Goal: Task Accomplishment & Management: Manage account settings

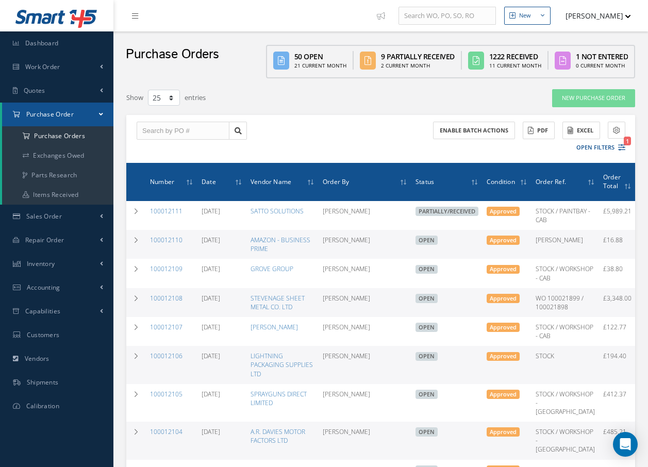
select select "25"
click at [192, 126] on input "text" at bounding box center [183, 131] width 93 height 19
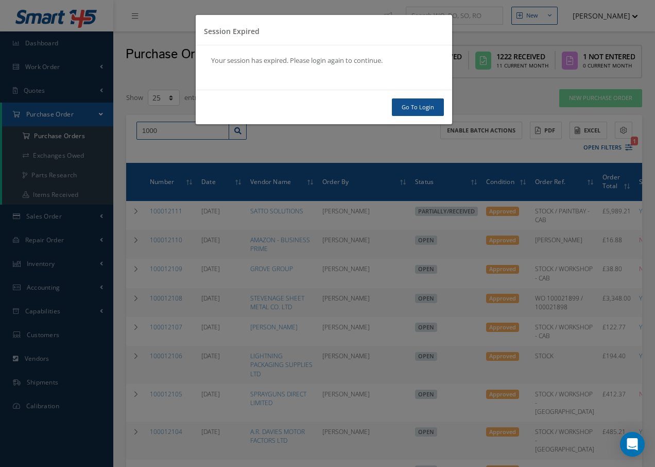
type input "1000"
click at [415, 108] on link "Go To Login" at bounding box center [418, 107] width 52 height 18
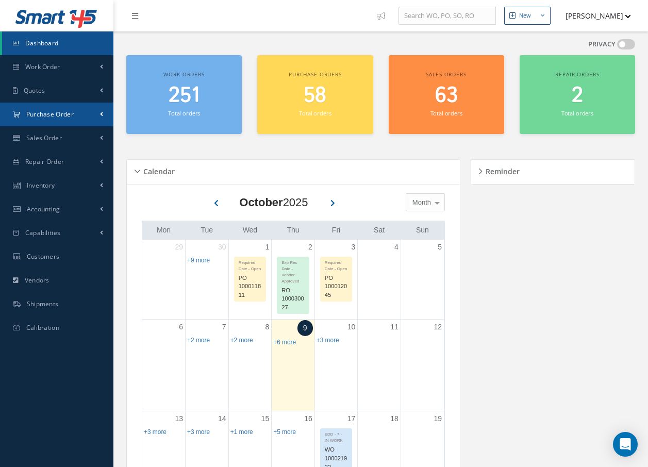
click at [61, 114] on span "Purchase Order" at bounding box center [49, 114] width 47 height 9
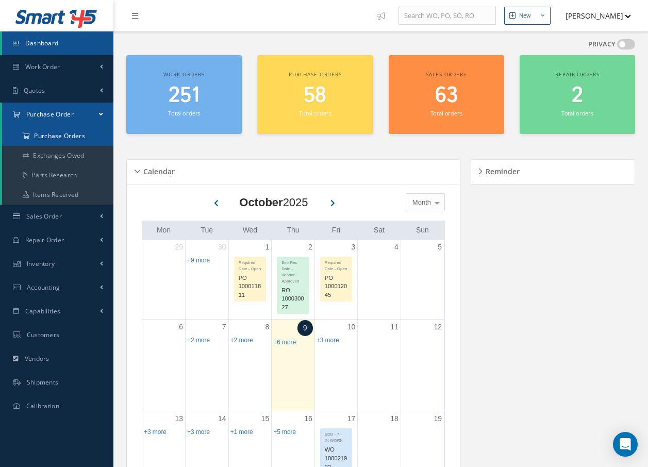
click at [56, 138] on a=1&status_id=2&status_id=3&status_id=5&collapsedFilters"] "Purchase Orders" at bounding box center [57, 136] width 111 height 20
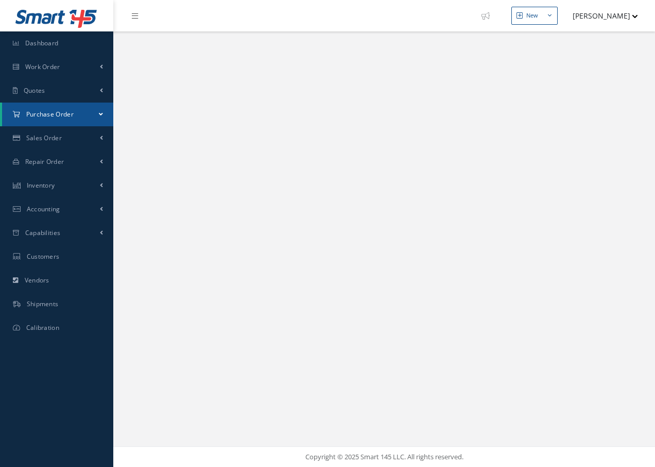
select select "25"
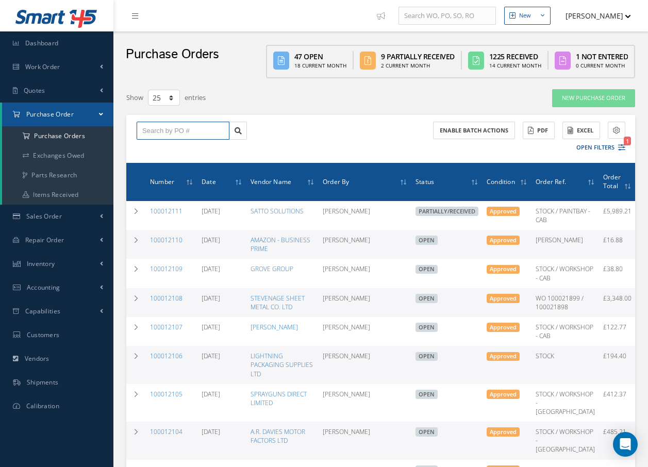
click at [196, 135] on input "text" at bounding box center [183, 131] width 93 height 19
type input "100012104"
click at [165, 153] on div "100012104" at bounding box center [182, 149] width 81 height 10
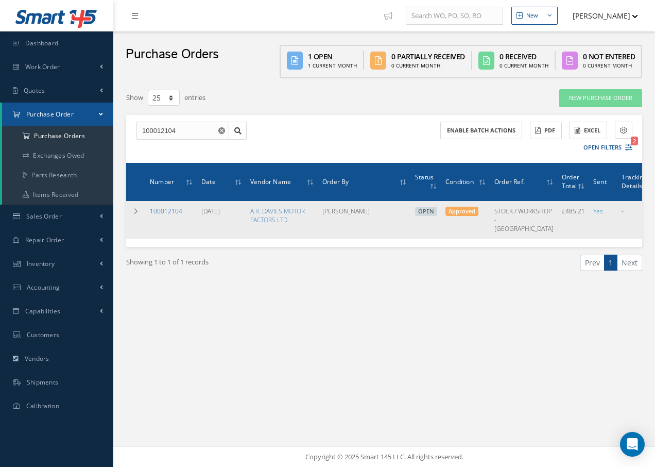
click at [163, 210] on link "100012104" at bounding box center [166, 211] width 32 height 9
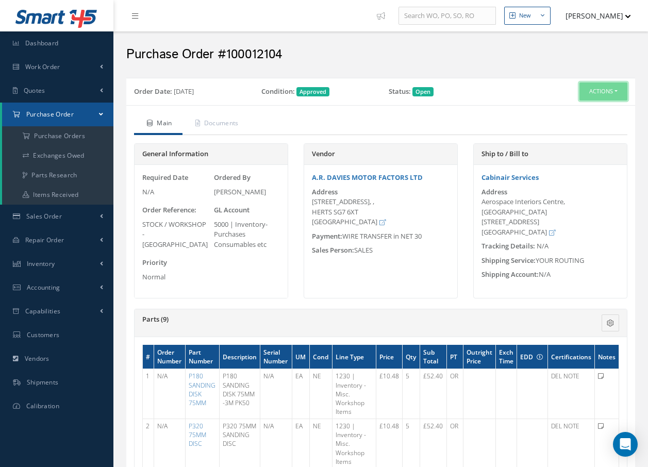
click at [593, 90] on button "Actions" at bounding box center [603, 91] width 48 height 18
click at [576, 112] on link "Receive" at bounding box center [586, 111] width 82 height 14
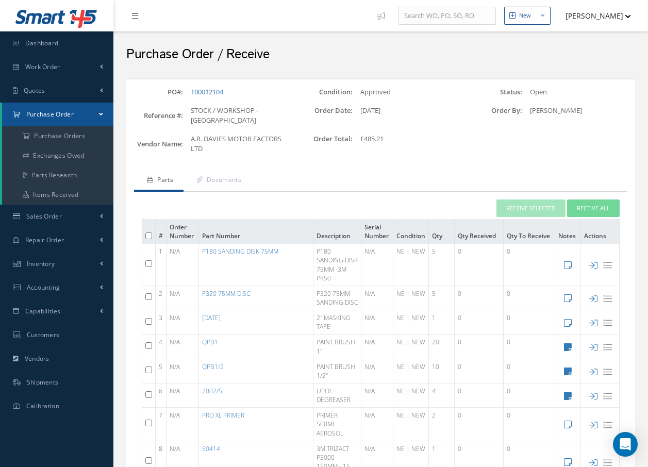
click at [149, 263] on input "checkbox" at bounding box center [148, 263] width 7 height 7
checkbox input "true"
click at [150, 300] on input "checkbox" at bounding box center [148, 296] width 7 height 7
checkbox input "true"
click at [150, 325] on input "checkbox" at bounding box center [148, 321] width 7 height 7
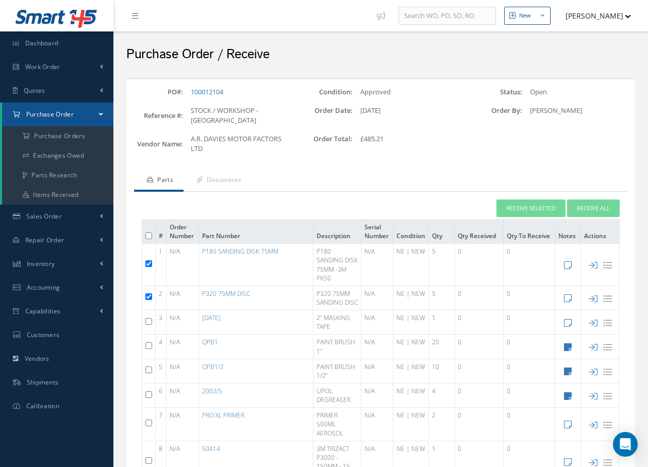
checkbox input "true"
click at [150, 349] on input "checkbox" at bounding box center [148, 345] width 7 height 7
checkbox input "true"
click at [148, 373] on input "checkbox" at bounding box center [148, 369] width 7 height 7
checkbox input "true"
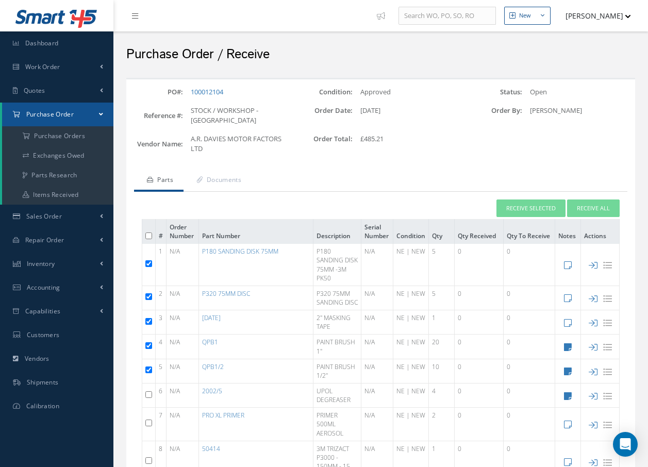
click at [149, 398] on input "checkbox" at bounding box center [148, 394] width 7 height 7
checkbox input "true"
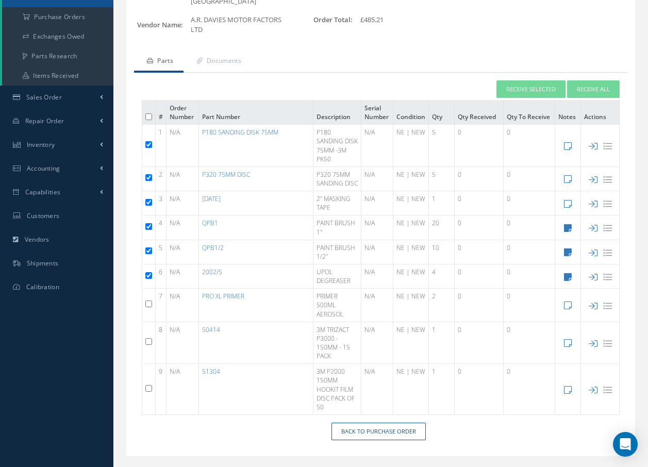
scroll to position [151, 0]
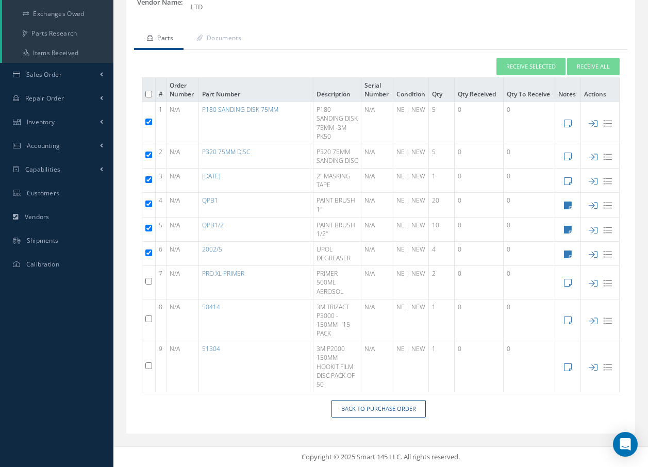
click at [148, 281] on input "checkbox" at bounding box center [148, 281] width 7 height 7
checkbox input "true"
click at [147, 366] on input "checkbox" at bounding box center [148, 365] width 7 height 7
checkbox input "true"
click at [522, 58] on button "Receive Selected" at bounding box center [530, 67] width 69 height 18
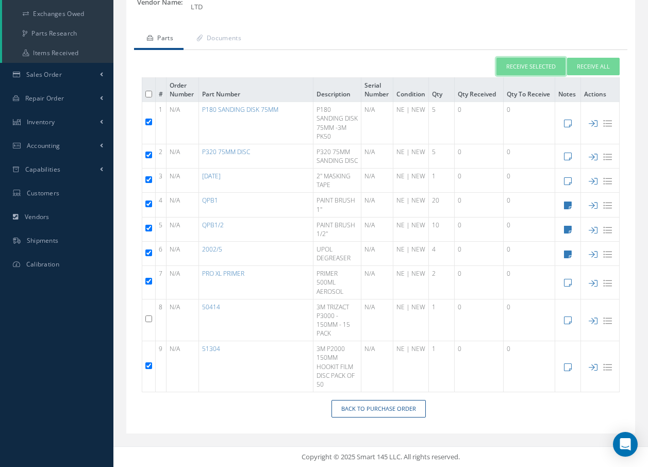
type input "10/09/2025"
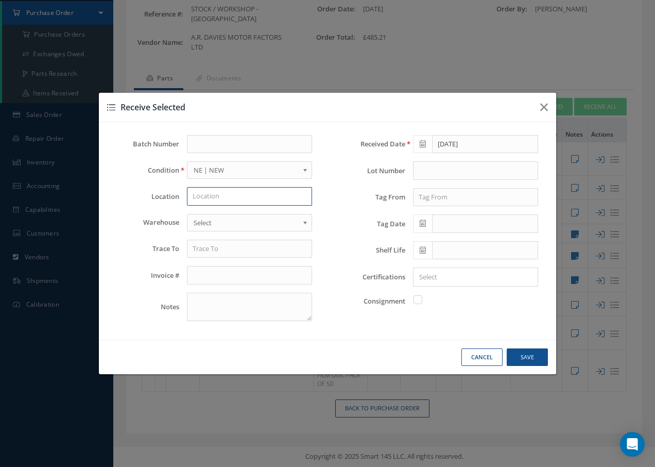
click at [220, 193] on input "text" at bounding box center [249, 196] width 125 height 19
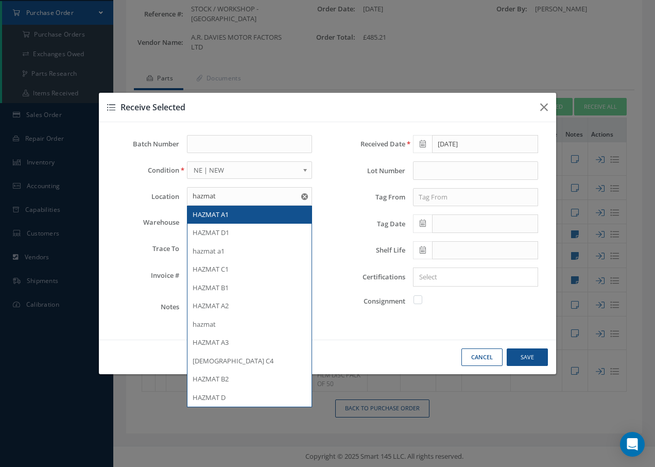
click at [217, 211] on span "HAZMAT A1" at bounding box center [211, 214] width 36 height 9
type input "HAZMAT A1"
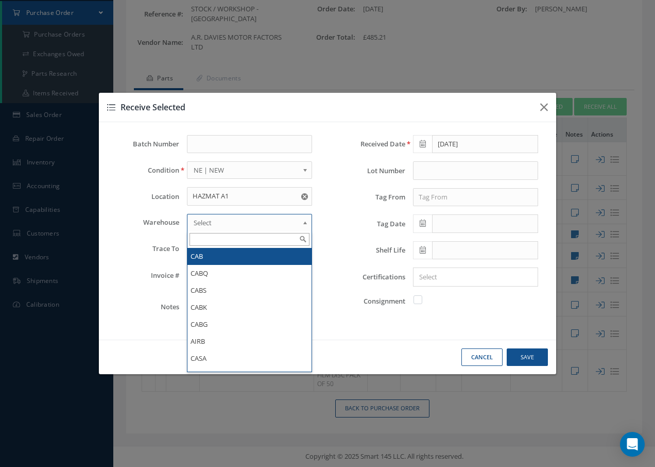
click at [216, 218] on span "Select" at bounding box center [246, 222] width 105 height 12
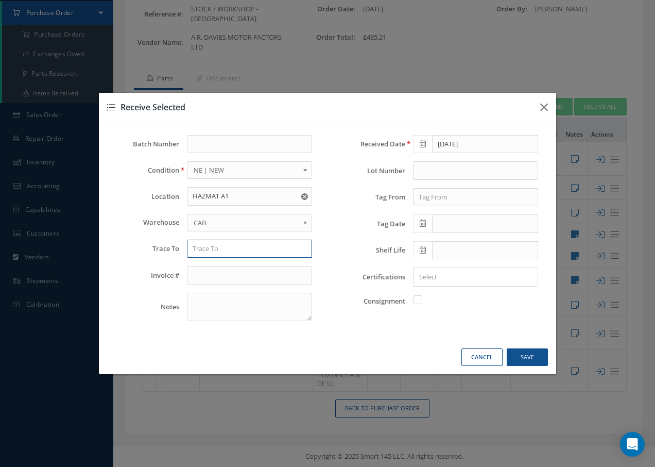
click at [215, 252] on input "text" at bounding box center [249, 249] width 125 height 19
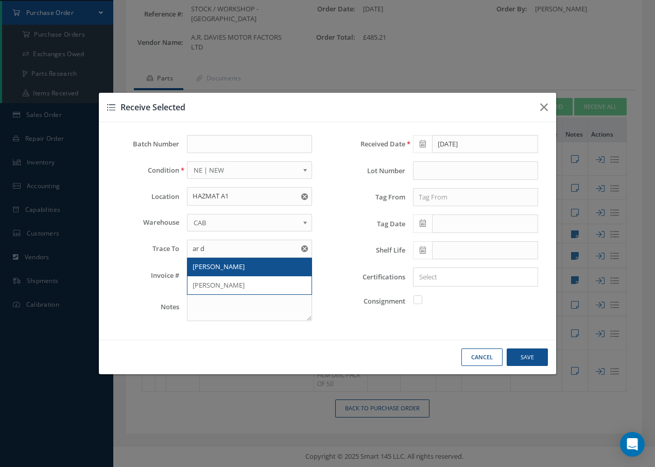
click at [213, 266] on span "AR DAVIES" at bounding box center [219, 266] width 52 height 9
type input "AR DAVIES"
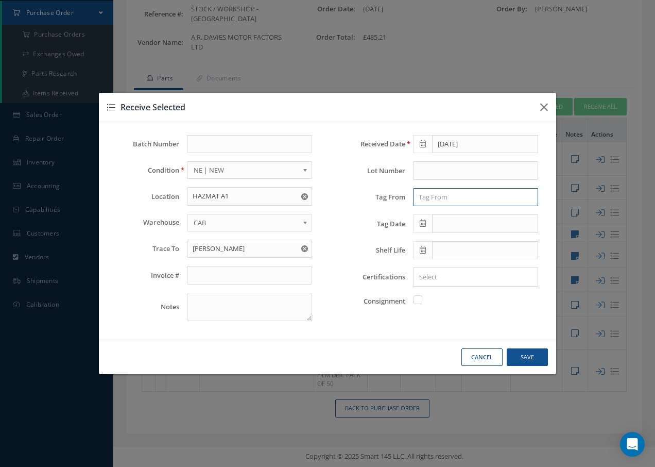
click at [436, 198] on input "text" at bounding box center [475, 197] width 125 height 19
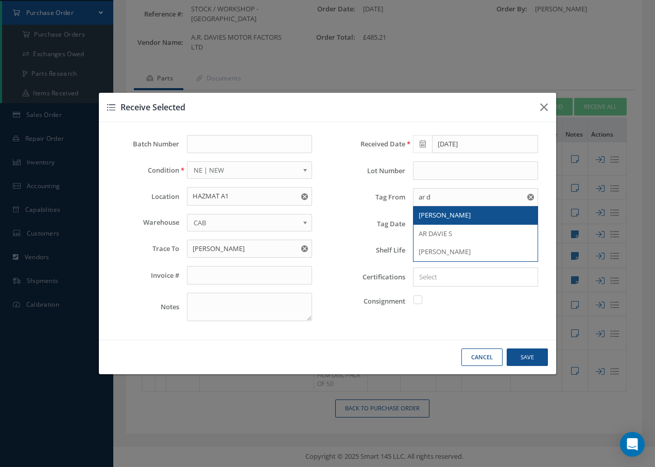
click at [434, 214] on span "AR DAVIES" at bounding box center [445, 214] width 52 height 9
type input "AR DAVIES"
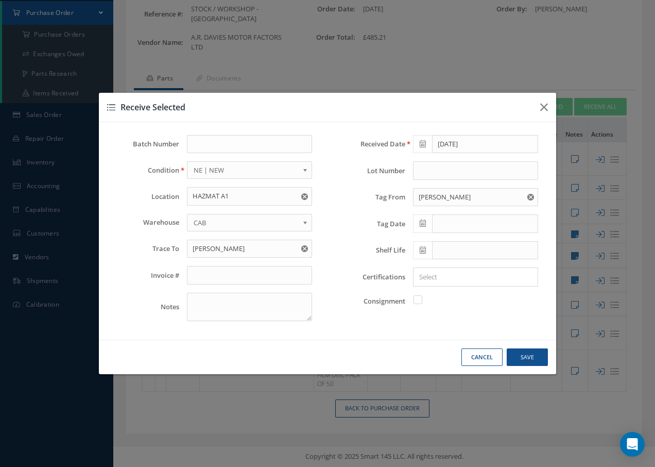
click at [423, 224] on icon at bounding box center [423, 222] width 6 height 7
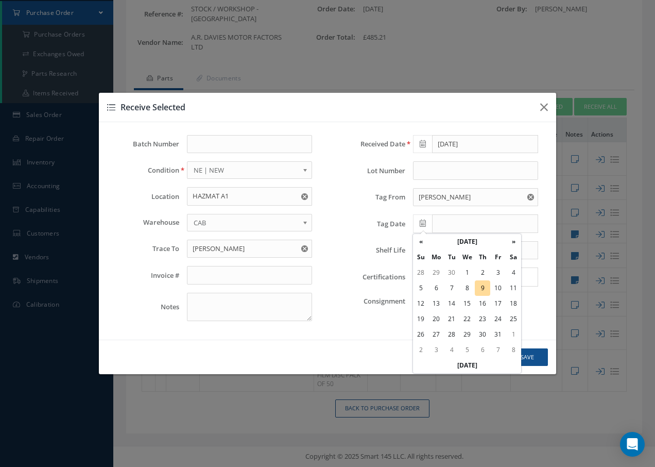
click at [483, 287] on td "9" at bounding box center [482, 287] width 15 height 15
type input "10/09/2025"
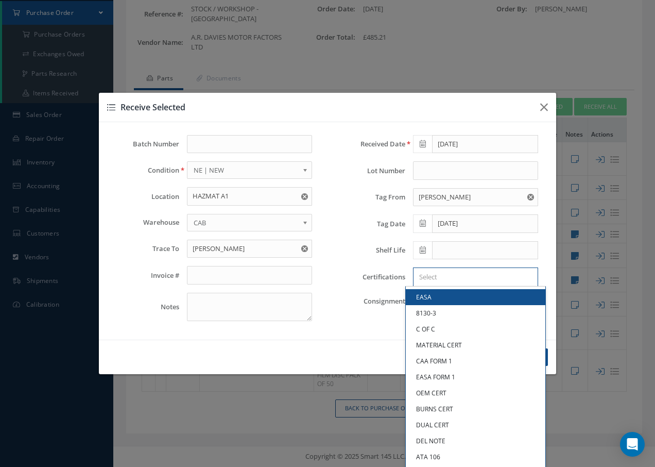
click at [474, 278] on input "Search for option" at bounding box center [473, 276] width 117 height 11
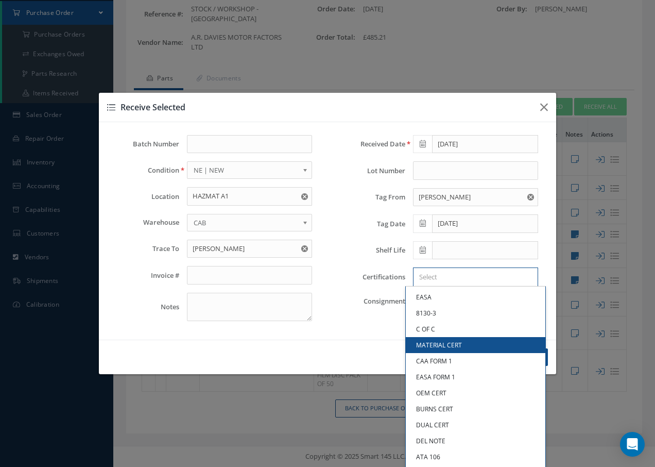
type input "f"
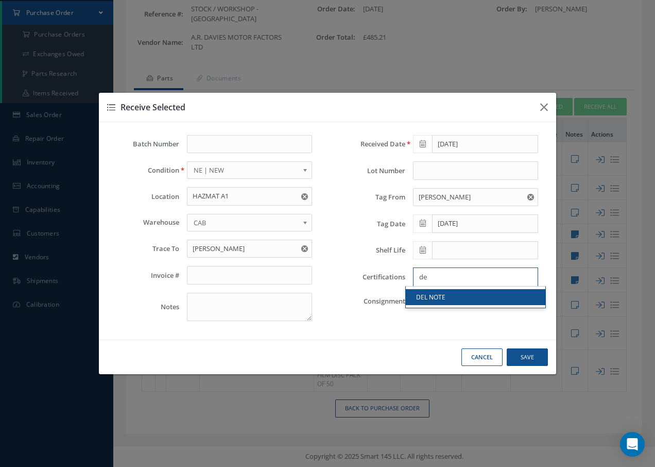
type input "de"
click at [451, 295] on link "DEL NOTE" at bounding box center [476, 297] width 140 height 16
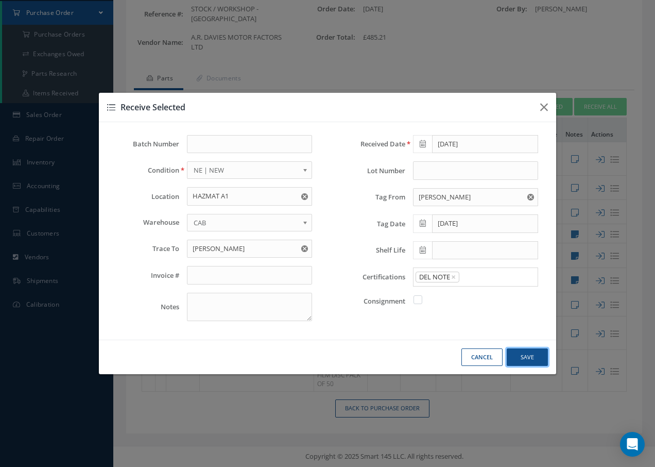
click at [526, 355] on button "Save" at bounding box center [527, 357] width 41 height 18
checkbox input "false"
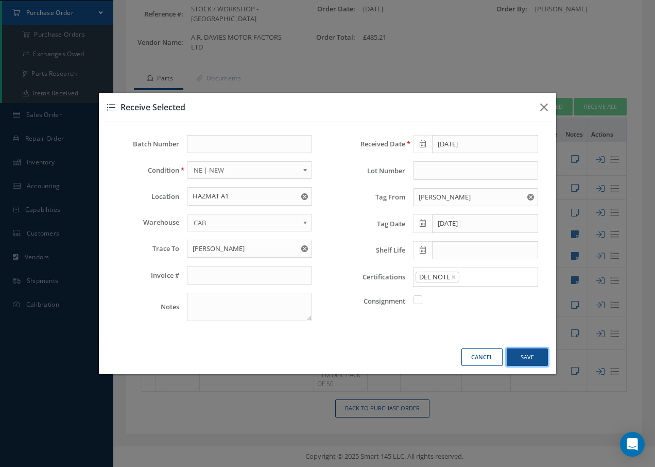
checkbox input "false"
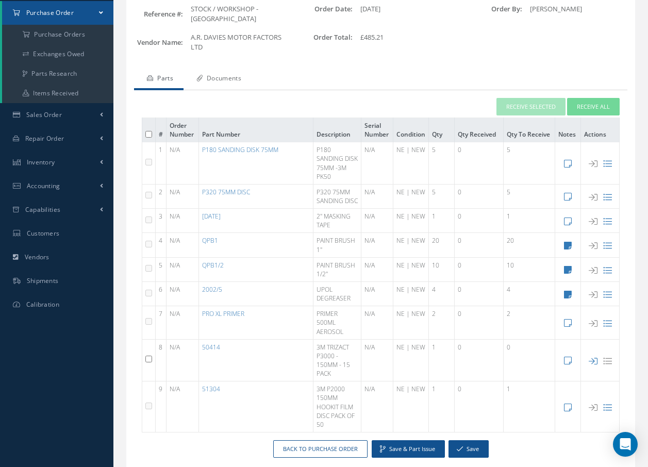
click at [227, 78] on link "Documents" at bounding box center [217, 80] width 68 height 22
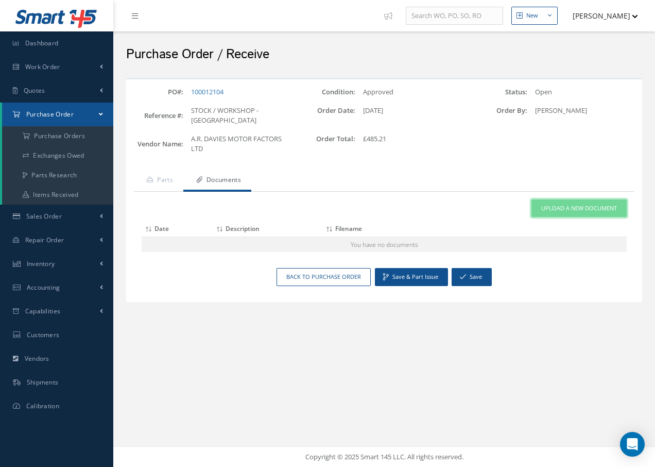
click at [547, 207] on span "Upload a New Document" at bounding box center [579, 208] width 76 height 9
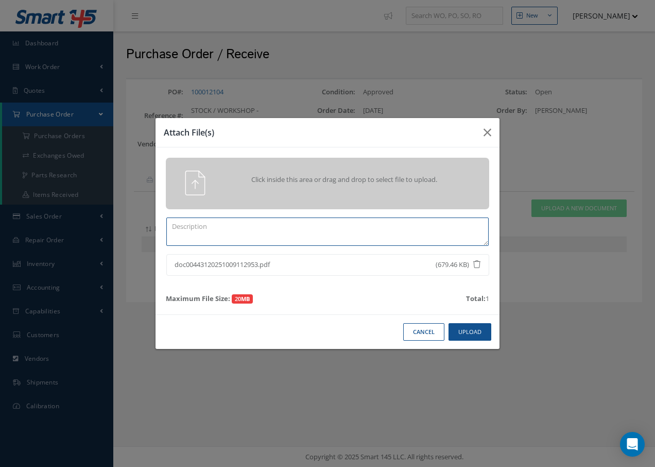
click at [188, 236] on textarea at bounding box center [327, 231] width 322 height 28
type textarea "DEL NOTE"
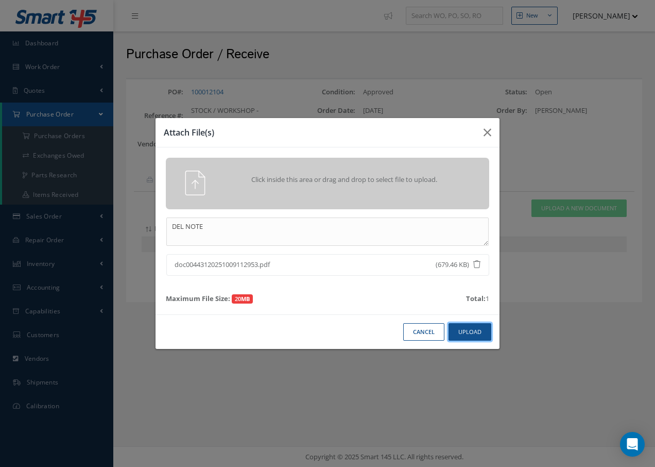
drag, startPoint x: 469, startPoint y: 329, endPoint x: 469, endPoint y: 322, distance: 7.2
click at [469, 328] on button "Upload" at bounding box center [470, 332] width 43 height 18
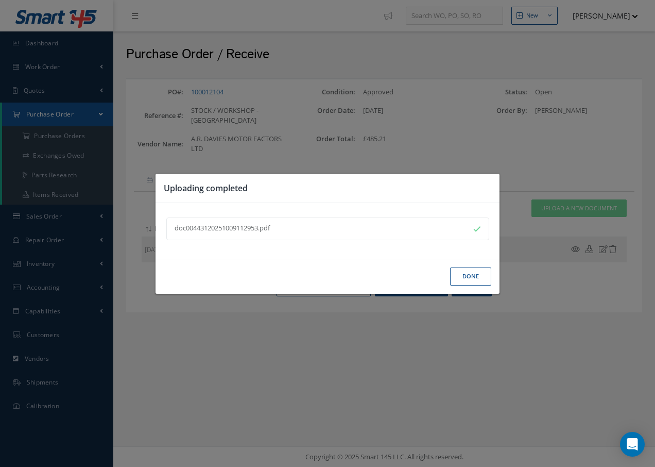
click at [460, 278] on button "Done" at bounding box center [470, 276] width 41 height 18
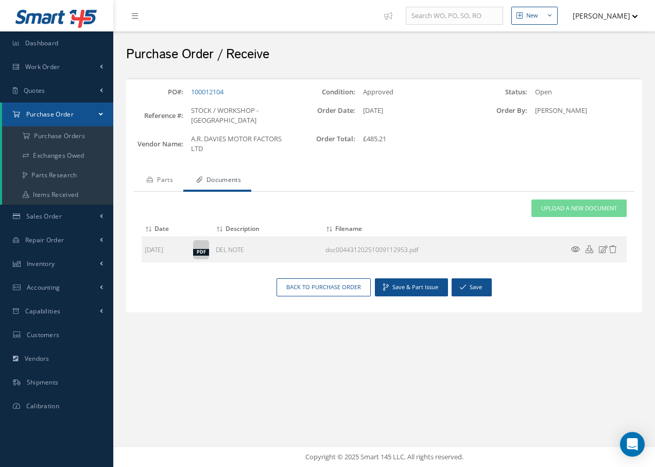
click at [169, 181] on link "Parts" at bounding box center [158, 181] width 49 height 22
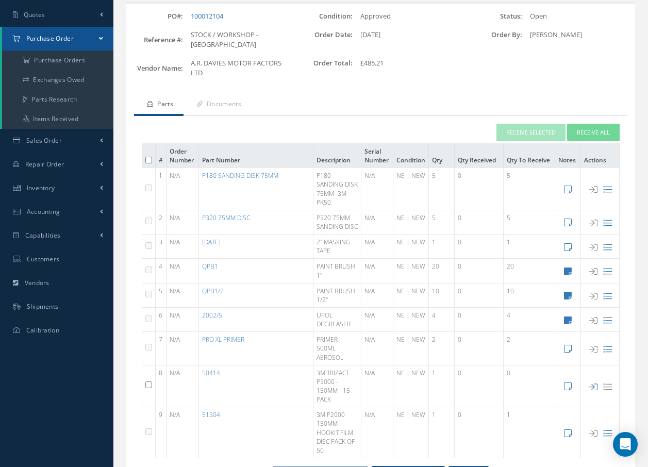
scroll to position [151, 0]
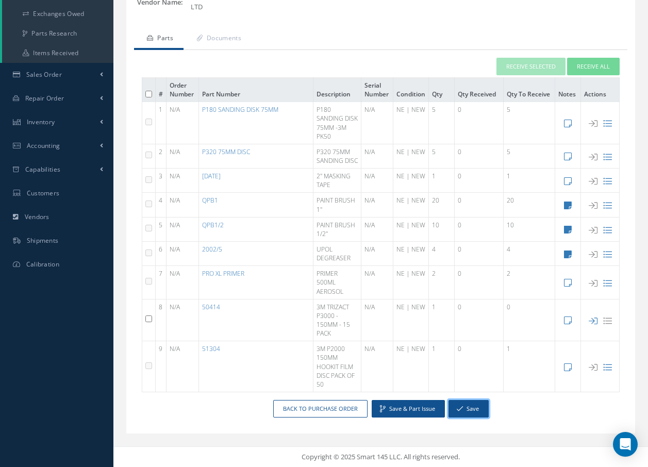
click at [474, 409] on button "Save" at bounding box center [468, 409] width 40 height 18
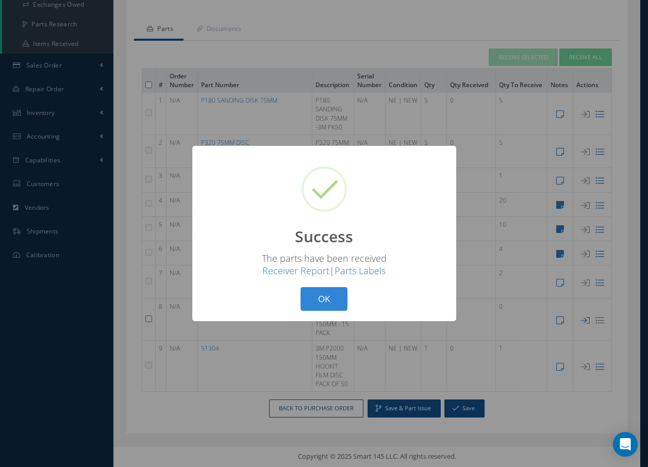
scroll to position [101, 0]
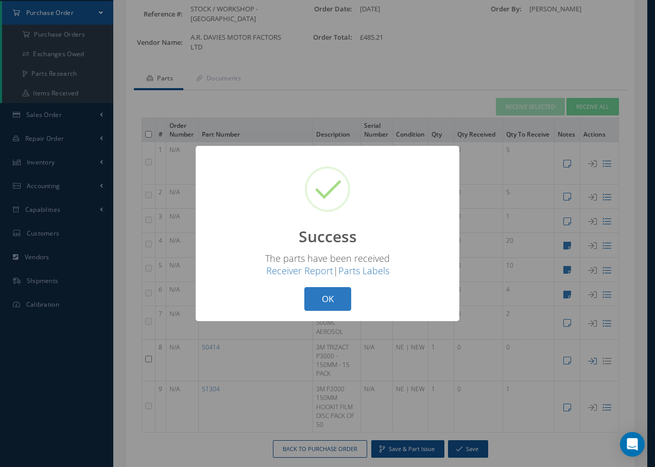
click at [337, 299] on button "OK" at bounding box center [327, 299] width 47 height 24
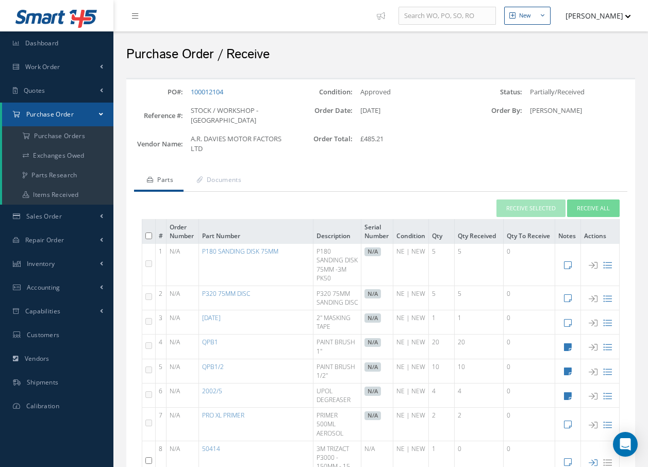
click at [44, 112] on span "Purchase Order" at bounding box center [49, 114] width 47 height 9
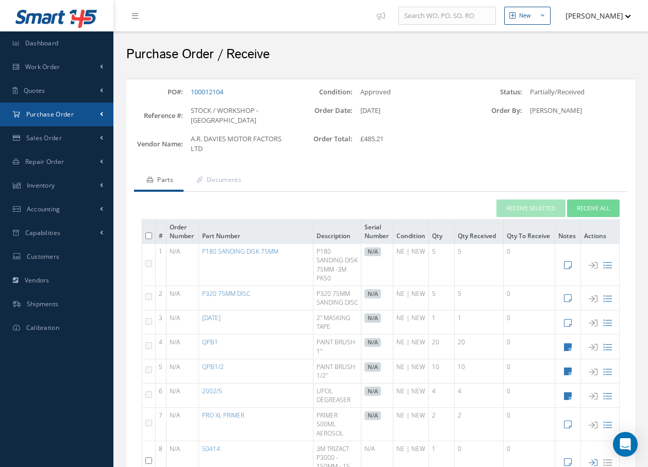
click at [48, 115] on span "Purchase Order" at bounding box center [49, 114] width 47 height 9
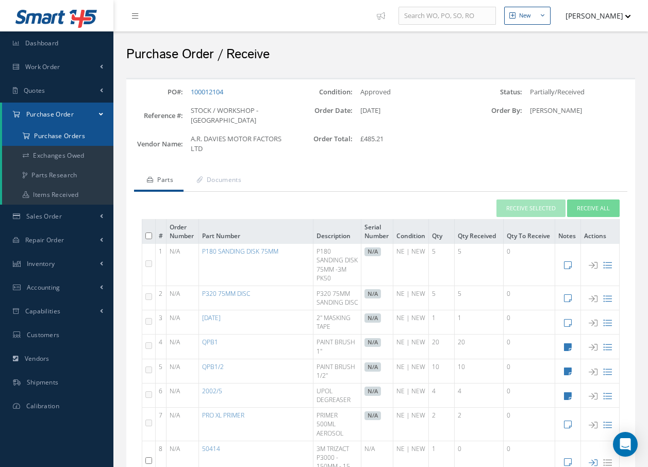
click at [48, 135] on a=1&status_id=2&status_id=3&status_id=5&collapsedFilters"] "Purchase Orders" at bounding box center [57, 136] width 111 height 20
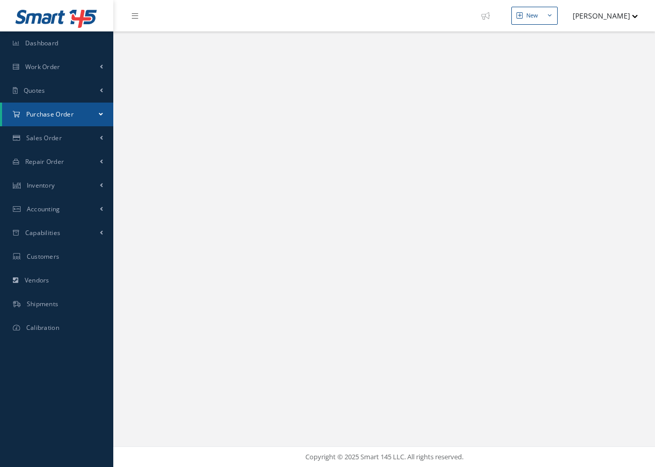
select select "25"
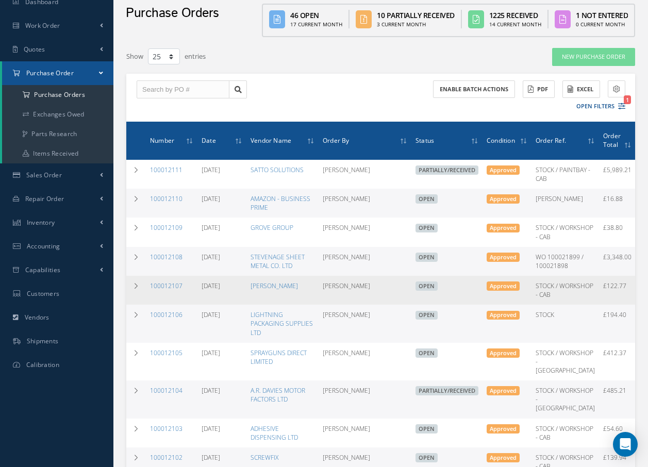
scroll to position [155, 0]
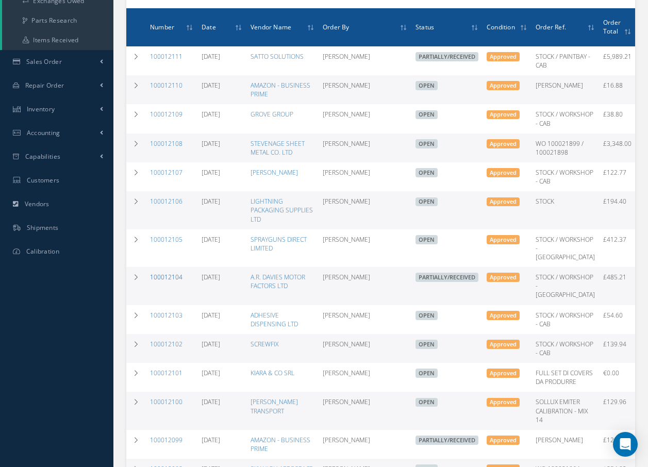
click at [175, 281] on link "100012104" at bounding box center [166, 277] width 32 height 9
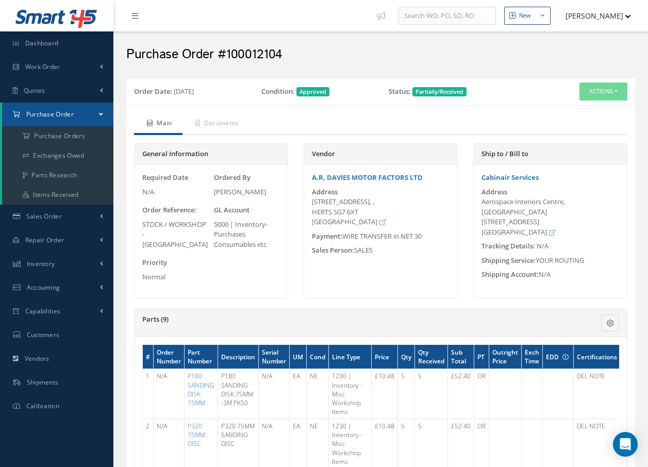
click at [136, 16] on icon at bounding box center [135, 15] width 6 height 7
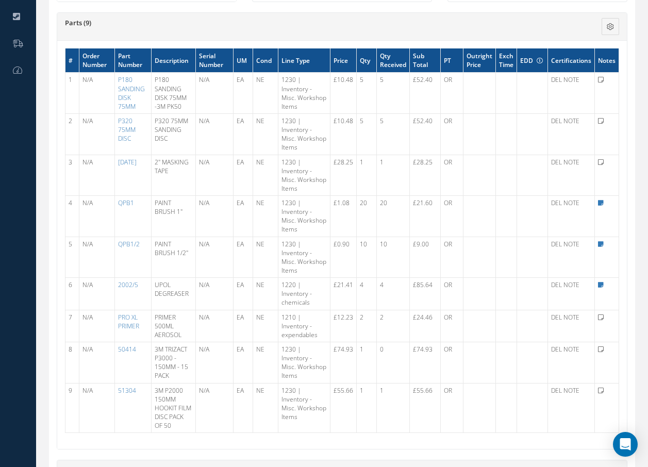
scroll to position [309, 0]
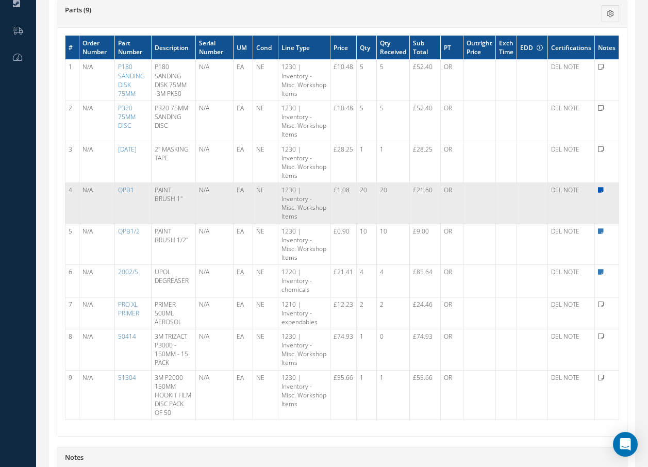
click at [601, 190] on icon at bounding box center [601, 190] width 6 height 6
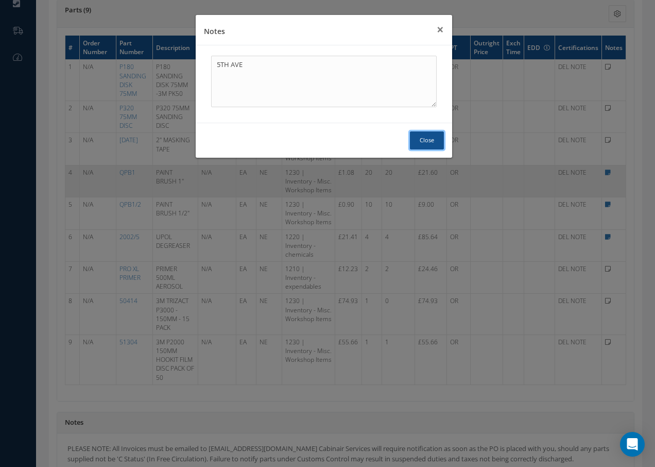
drag, startPoint x: 433, startPoint y: 138, endPoint x: 514, endPoint y: 177, distance: 89.4
click at [434, 138] on button "Close" at bounding box center [427, 140] width 34 height 18
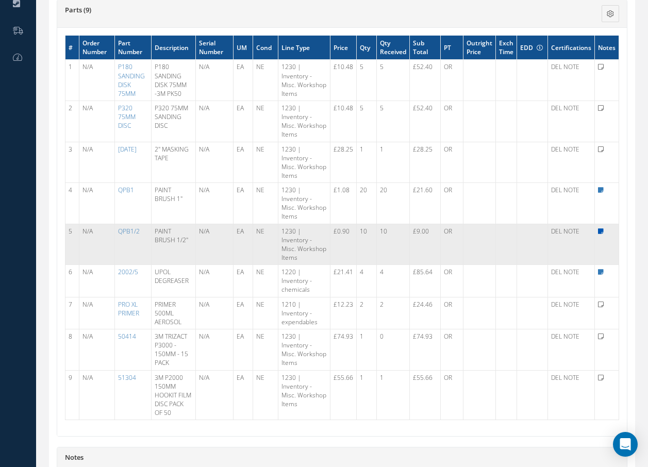
click at [600, 230] on icon at bounding box center [601, 231] width 6 height 6
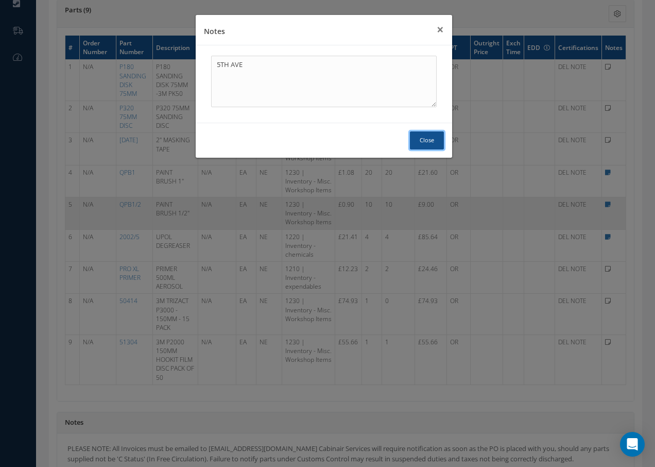
click at [430, 141] on button "Close" at bounding box center [427, 140] width 34 height 18
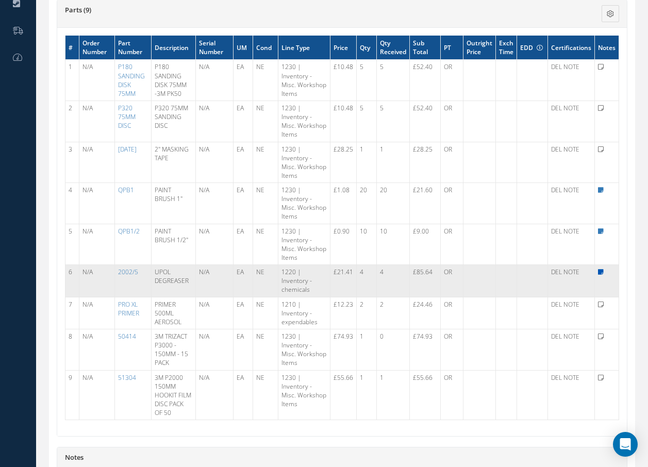
click at [600, 270] on icon at bounding box center [601, 272] width 6 height 6
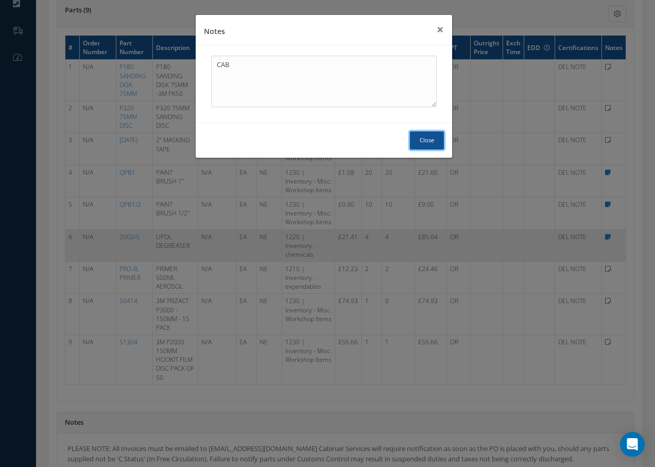
click at [429, 141] on button "Close" at bounding box center [427, 140] width 34 height 18
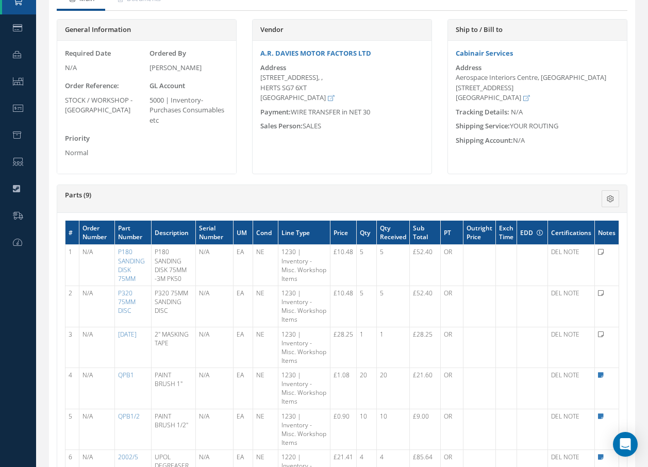
scroll to position [0, 0]
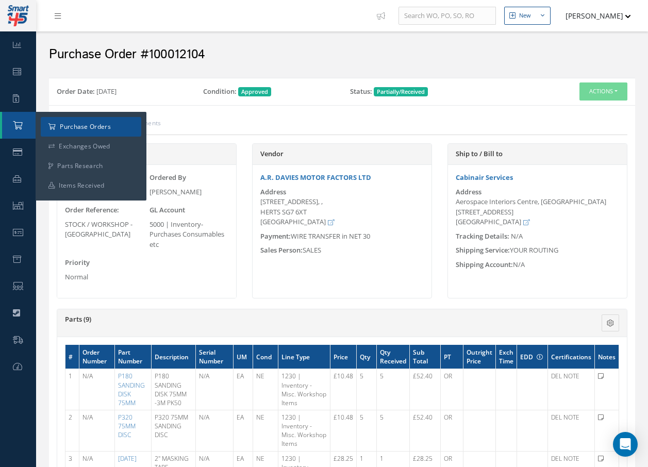
click at [56, 126] on a=1&status_id=2&status_id=3&status_id=5&collapsedFilters"] "Purchase Orders" at bounding box center [91, 127] width 100 height 20
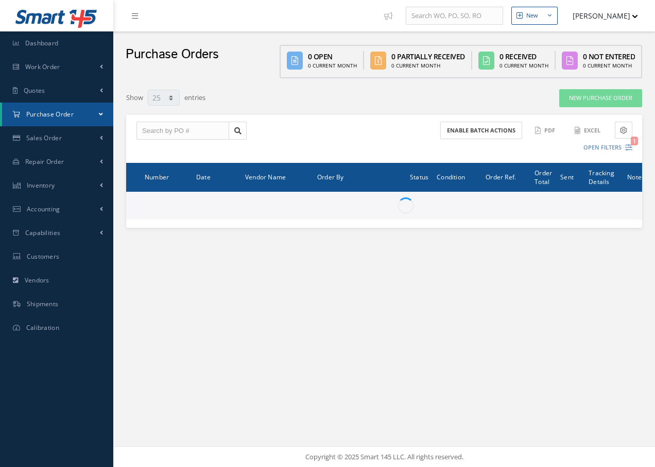
select select "25"
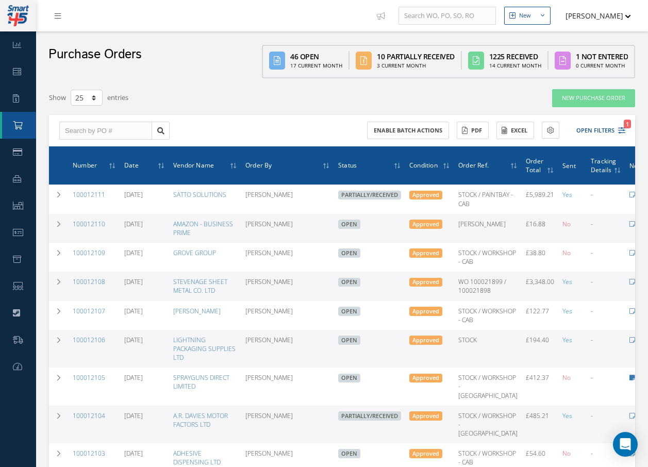
click at [50, 14] on link at bounding box center [60, 15] width 28 height 17
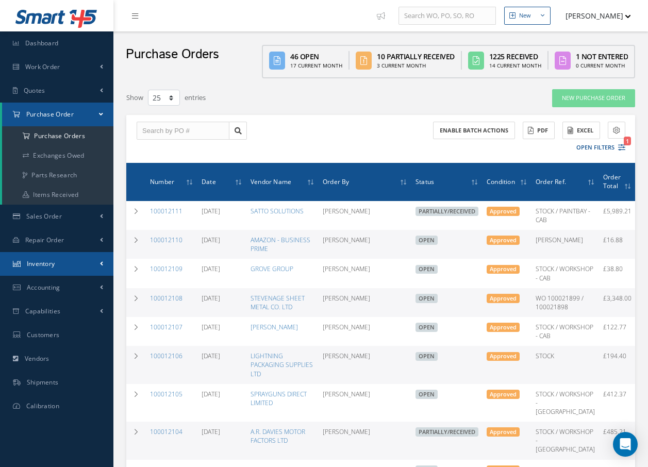
click at [70, 264] on link "Inventory" at bounding box center [56, 264] width 113 height 24
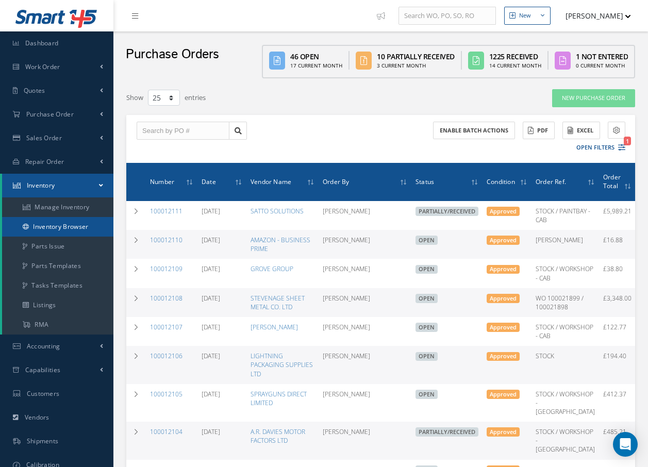
click at [77, 225] on link "Inventory Browser" at bounding box center [57, 227] width 111 height 20
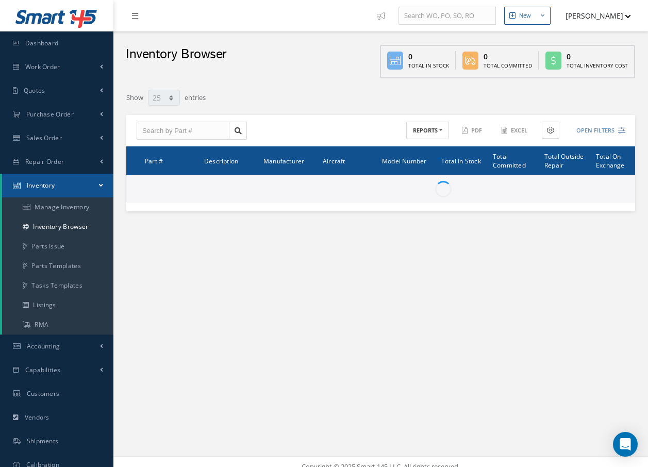
select select "25"
type input "Locations"
type input "All General Ledger"
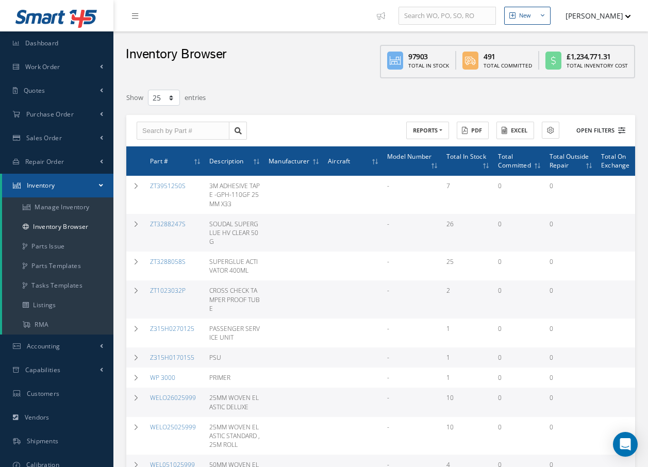
click at [590, 132] on button "Open Filters" at bounding box center [596, 130] width 58 height 17
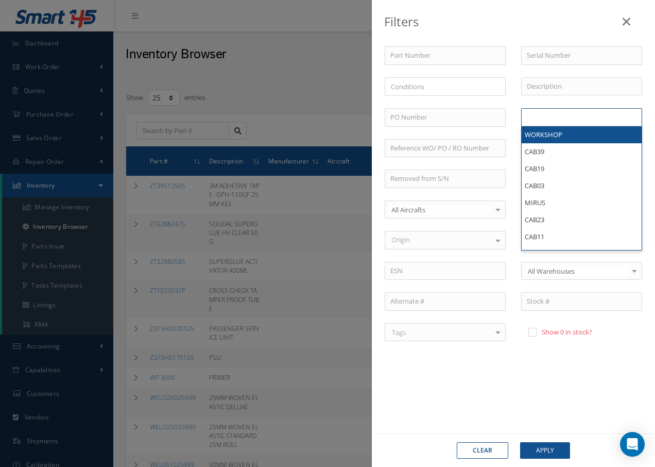
click at [573, 118] on ul at bounding box center [581, 117] width 121 height 18
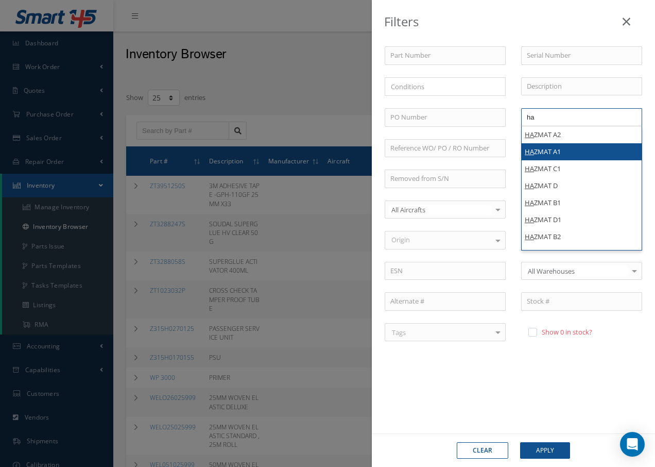
type input "ha"
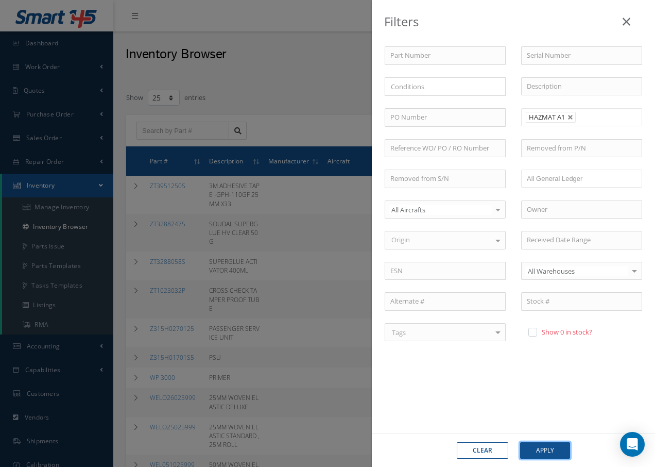
click at [555, 452] on button "Apply" at bounding box center [545, 450] width 50 height 16
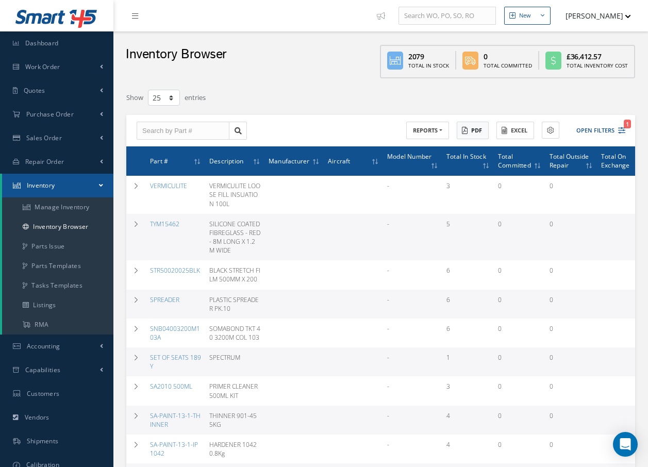
click at [473, 129] on button "PDF" at bounding box center [472, 131] width 32 height 18
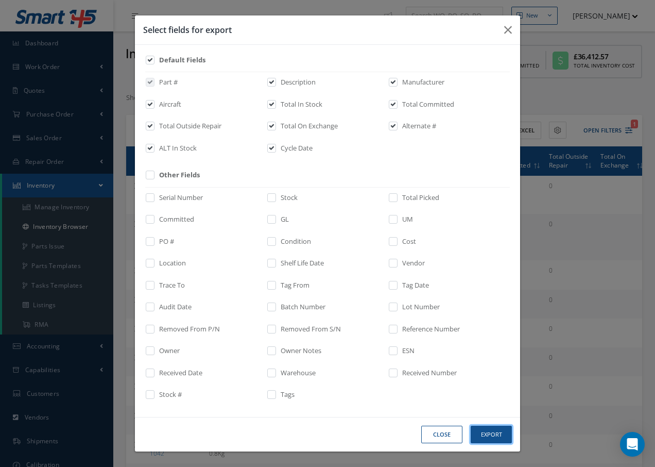
click at [489, 433] on button "Export" at bounding box center [491, 435] width 41 height 18
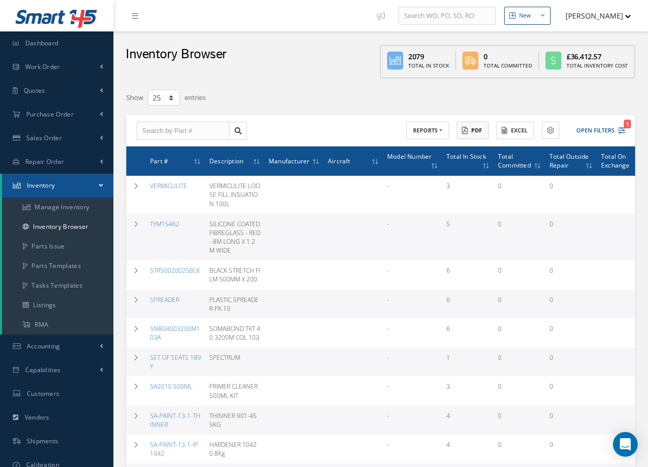
click at [479, 129] on button "PDF" at bounding box center [472, 131] width 32 height 18
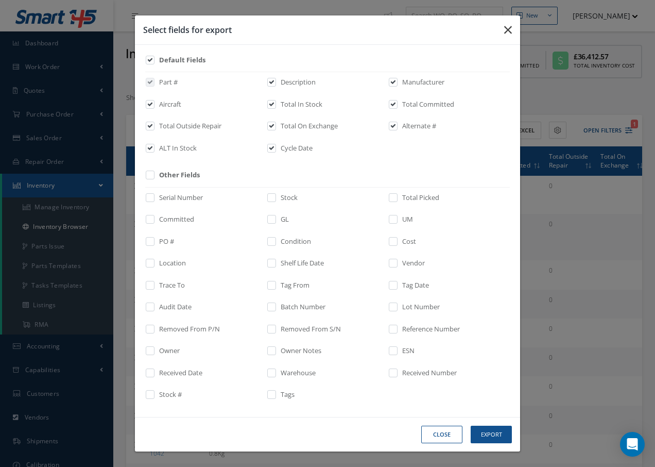
click at [511, 30] on icon "button" at bounding box center [508, 30] width 8 height 12
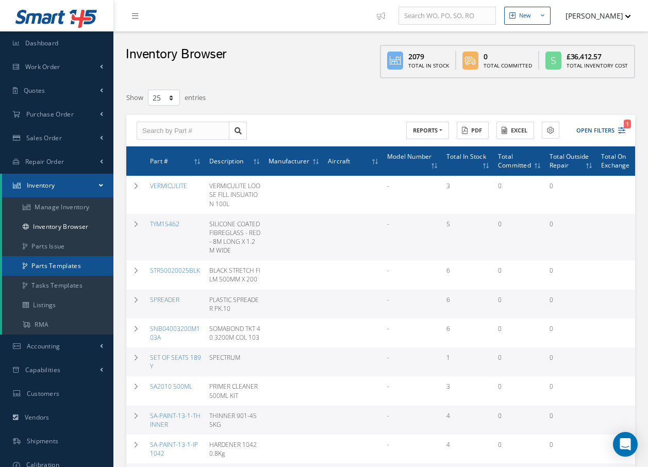
click at [66, 264] on link "Parts Templates" at bounding box center [57, 266] width 111 height 20
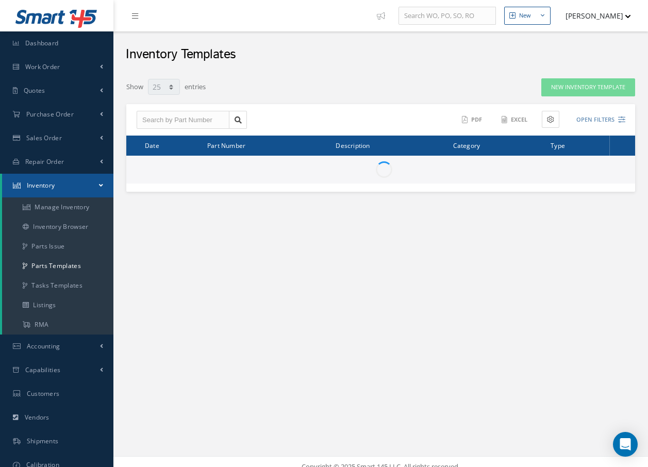
select select "25"
